Goal: Transaction & Acquisition: Purchase product/service

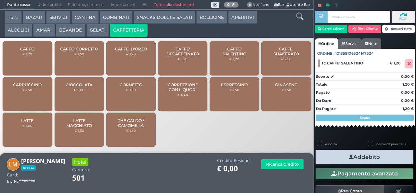
click at [235, 56] on span "CAFFE' SALENTINO" at bounding box center [234, 52] width 39 height 10
click at [384, 157] on button "Addebito" at bounding box center [365, 157] width 98 height 15
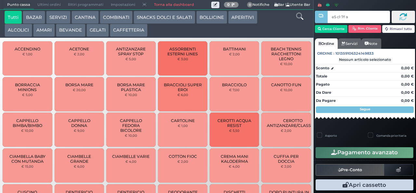
type input "e5 c1 7f aa"
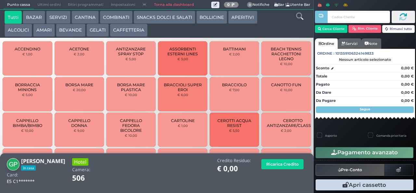
click at [299, 18] on icon at bounding box center [299, 16] width 7 height 7
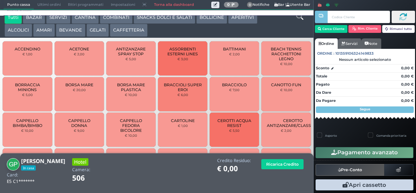
scroll to position [6, 0]
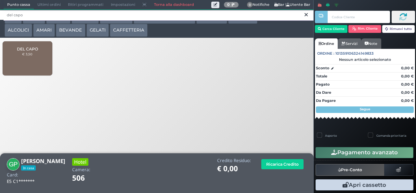
type input "del capo"
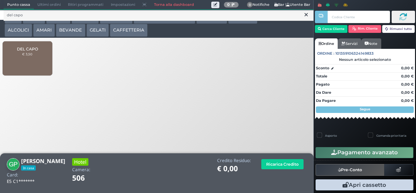
click at [26, 68] on div "DEL CAPO € 3,50" at bounding box center [27, 58] width 49 height 34
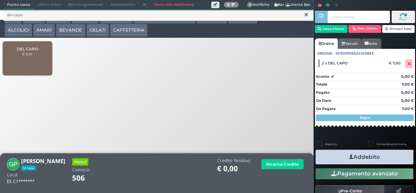
click at [394, 157] on button "Addebito" at bounding box center [365, 157] width 98 height 15
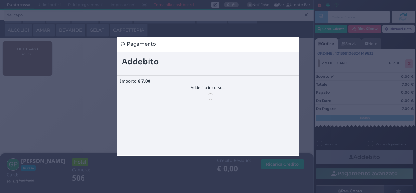
scroll to position [0, 0]
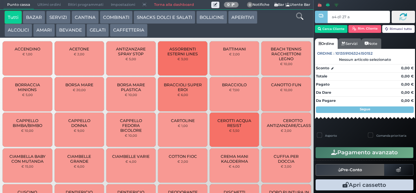
type input "a4 d1 27 af"
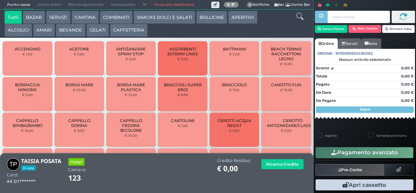
click at [300, 20] on icon at bounding box center [299, 16] width 7 height 7
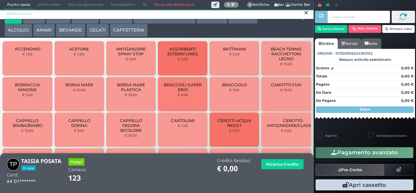
scroll to position [6, 0]
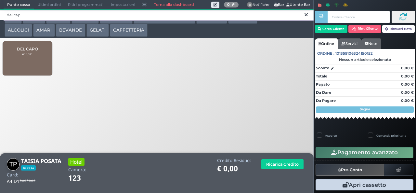
type input "del cap"
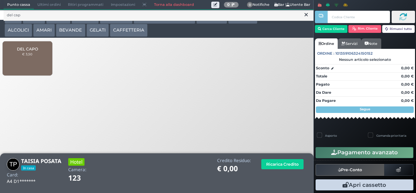
click at [31, 51] on span "DEL CAPO" at bounding box center [27, 49] width 21 height 5
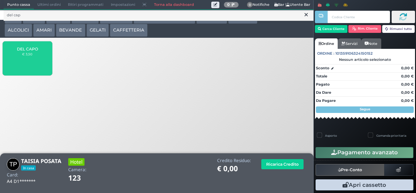
click at [28, 51] on span "DEL CAPO" at bounding box center [27, 49] width 21 height 5
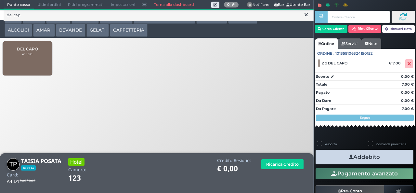
click at [390, 157] on button "Addebito" at bounding box center [365, 157] width 98 height 15
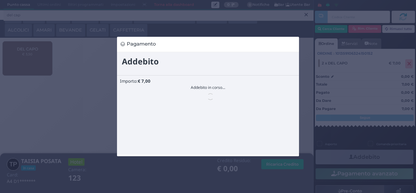
scroll to position [0, 0]
